Goal: Task Accomplishment & Management: Manage account settings

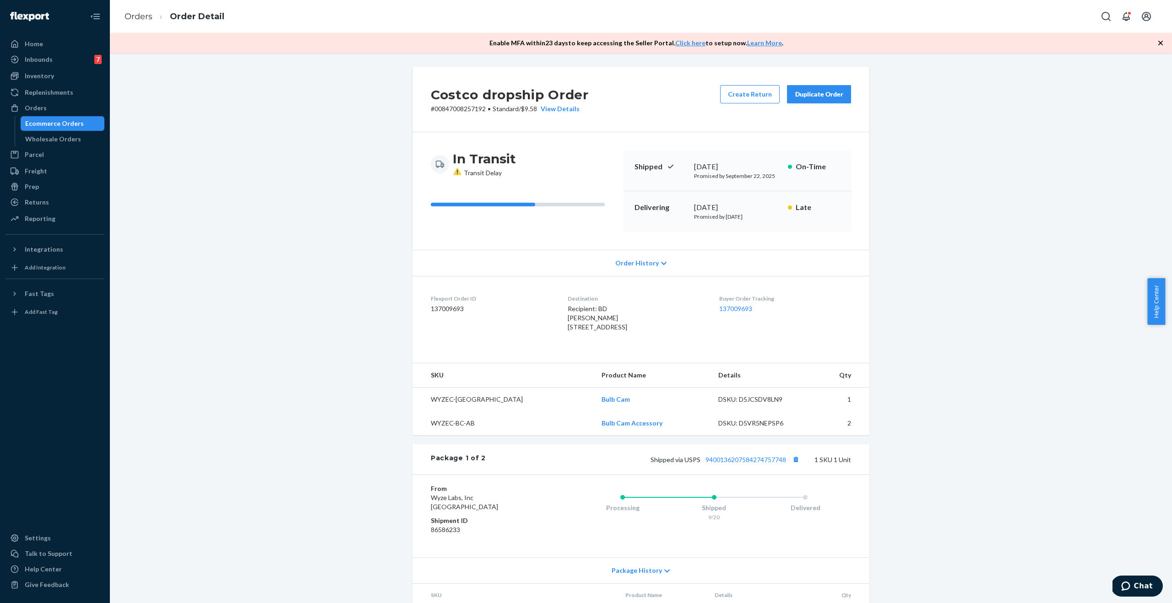
click at [448, 109] on p "# 00847008257192 • Standard / $9.58 View Details" at bounding box center [510, 108] width 158 height 9
copy p "00847008257192"
click at [60, 120] on div "Ecommerce Orders" at bounding box center [54, 123] width 59 height 9
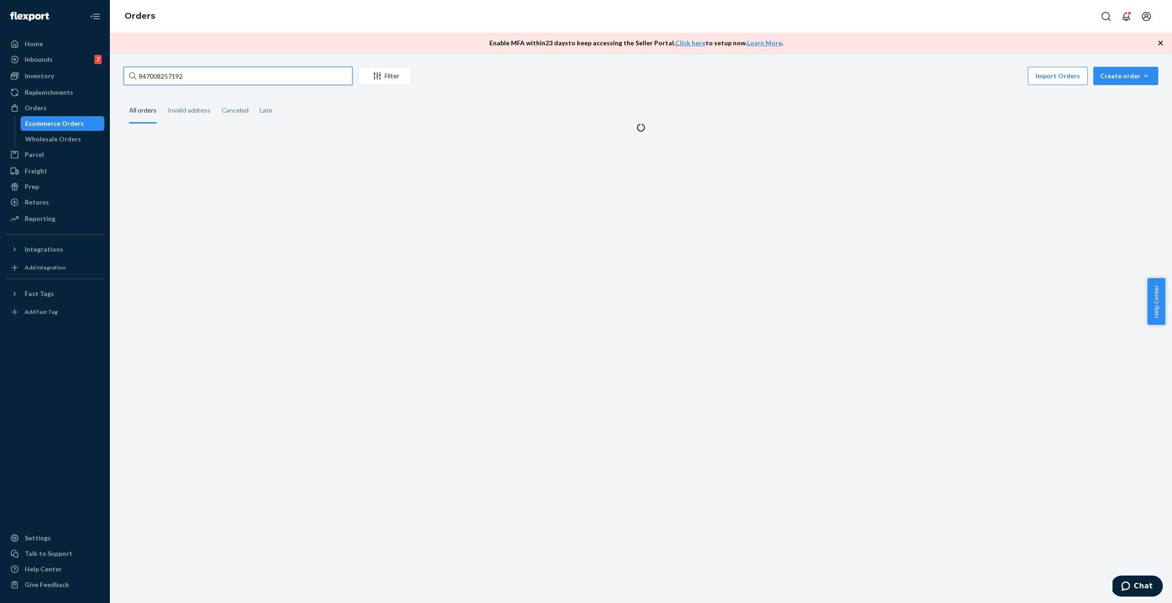
click at [189, 72] on input "847008257192" at bounding box center [238, 76] width 229 height 18
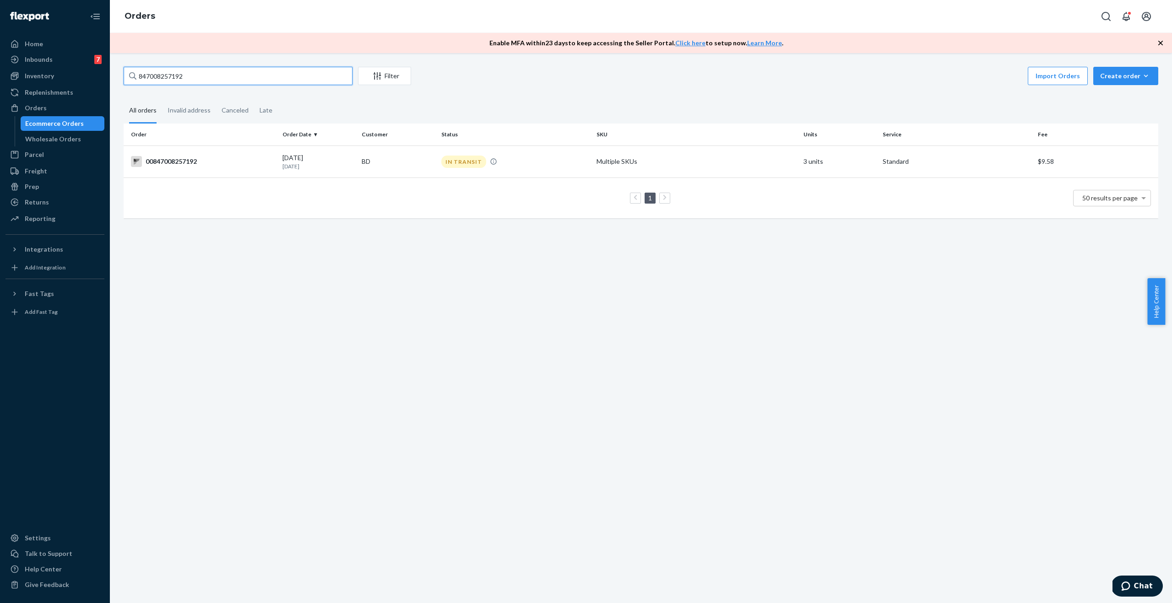
paste input "00847008224506"
type input "00847008224506"
click at [517, 165] on div "PROCESSING" at bounding box center [514, 162] width 151 height 12
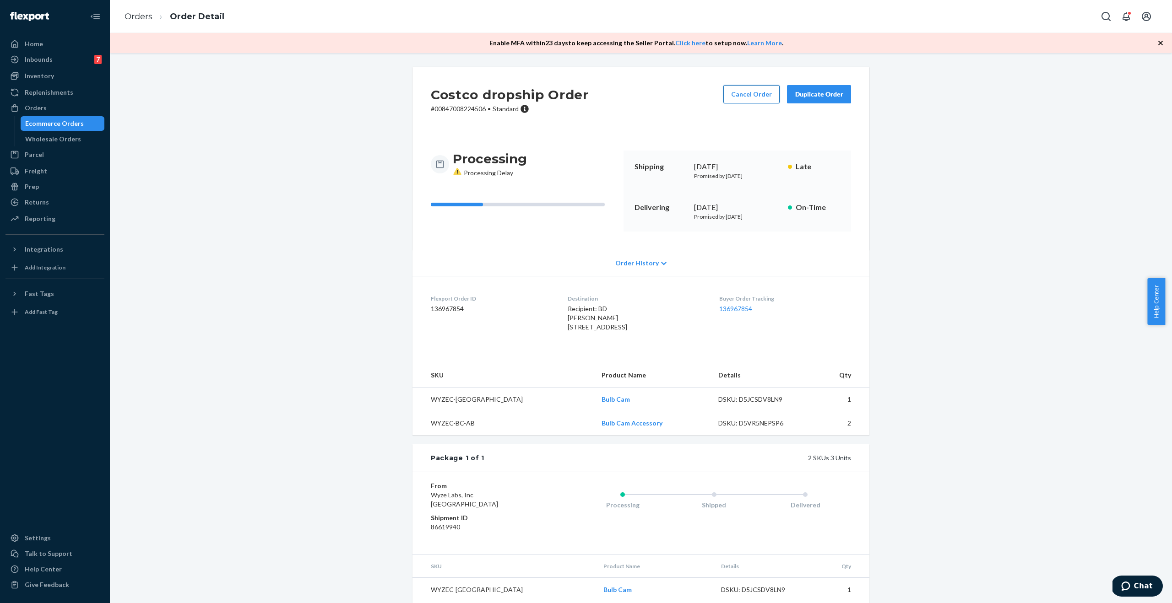
click at [744, 97] on button "Cancel Order" at bounding box center [751, 94] width 56 height 18
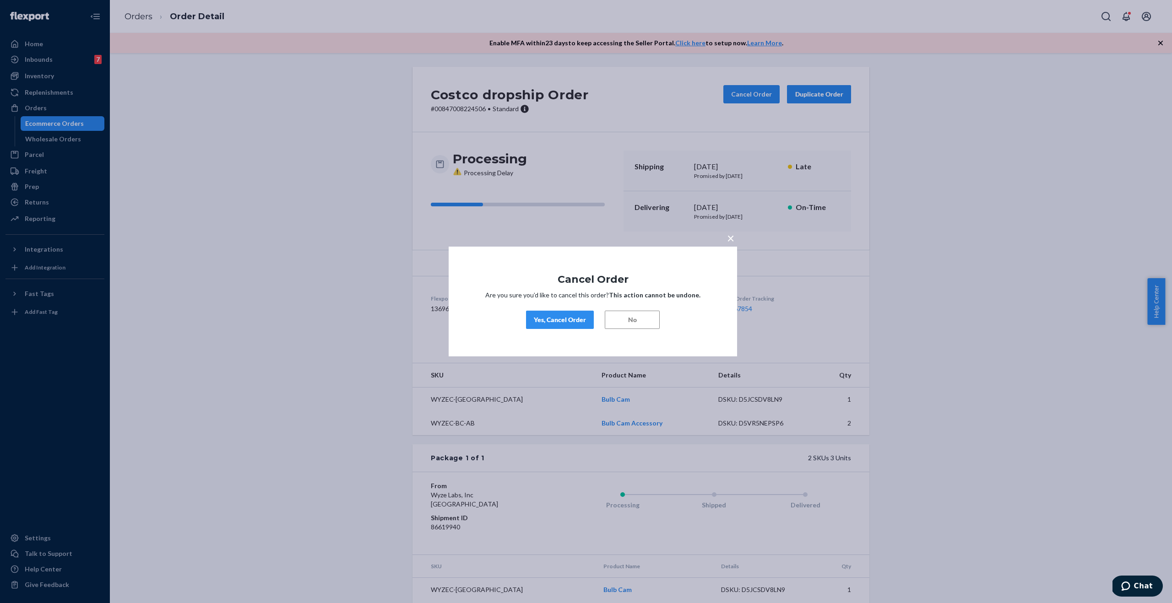
click at [573, 320] on div "Yes, Cancel Order" at bounding box center [560, 319] width 52 height 9
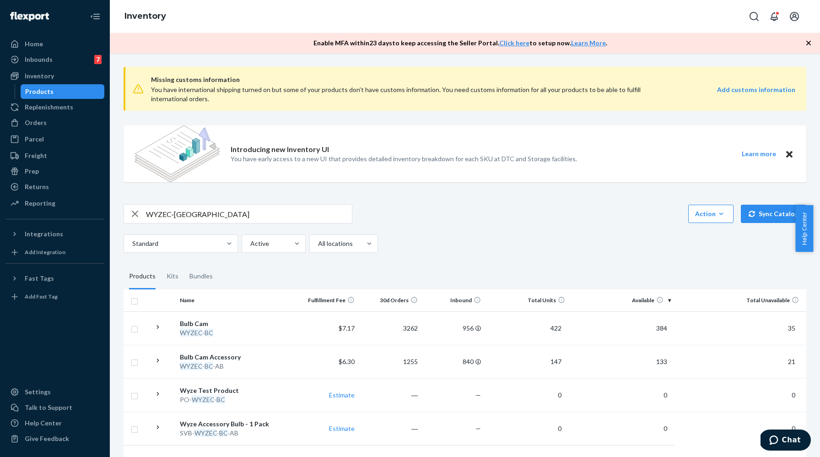
click at [49, 91] on div "Products" at bounding box center [39, 91] width 28 height 9
click at [40, 128] on div "Orders" at bounding box center [54, 122] width 97 height 13
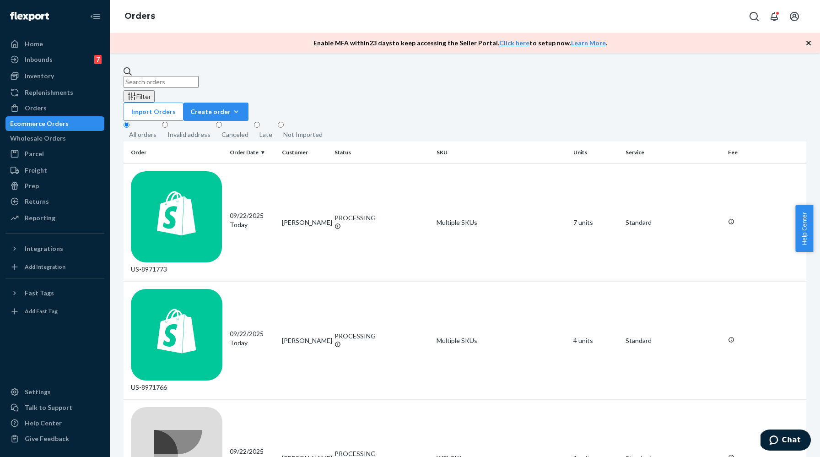
click at [199, 79] on input "text" at bounding box center [161, 82] width 75 height 12
paste input "847008224506"
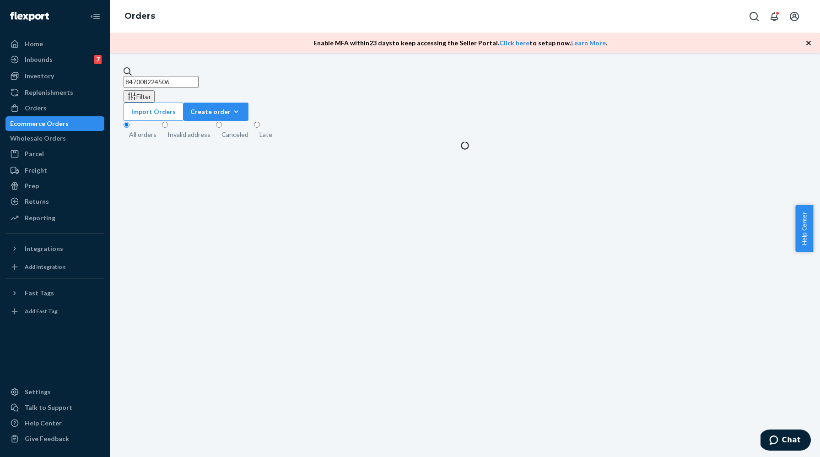
type input "847008224506"
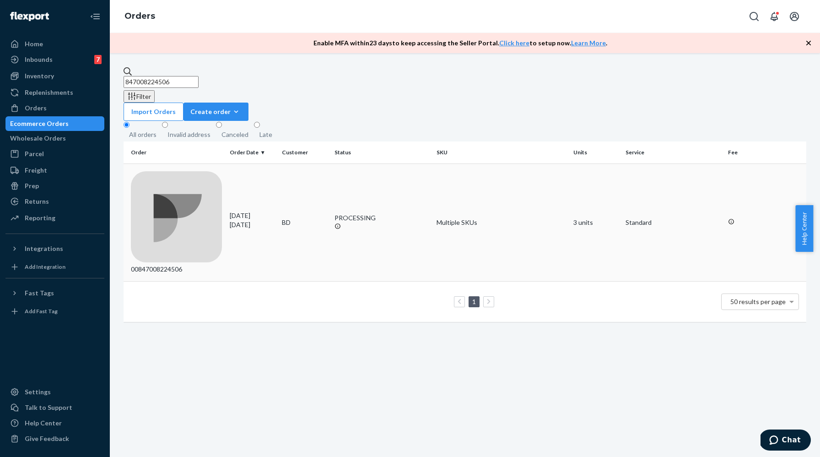
click at [510, 172] on td "Multiple SKUs" at bounding box center [501, 222] width 136 height 118
